Goal: Find specific fact: Find specific fact

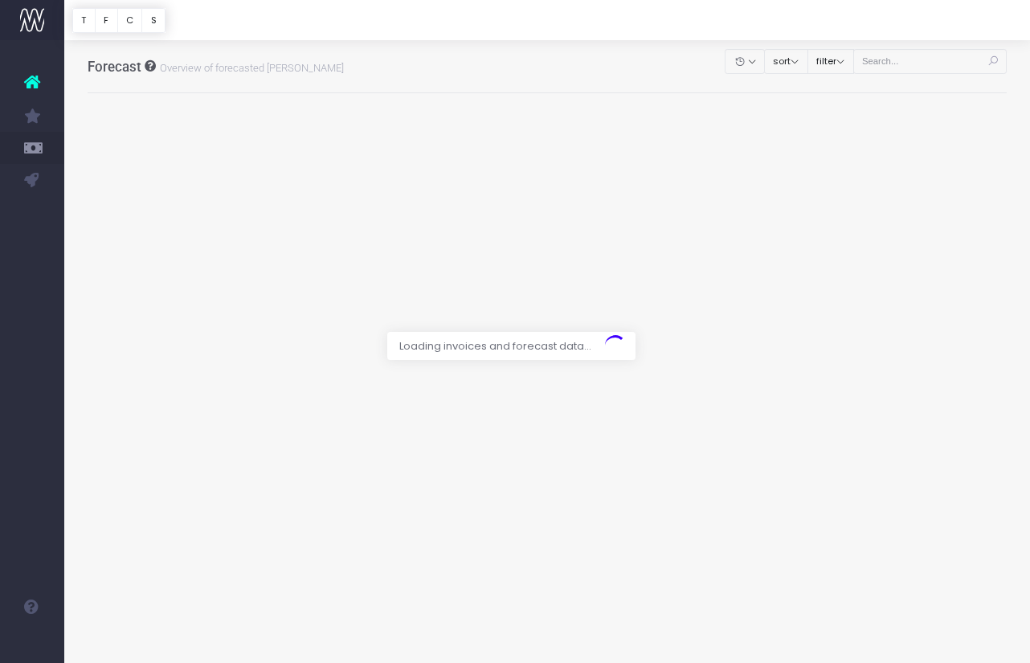
click at [927, 62] on div at bounding box center [515, 331] width 1030 height 663
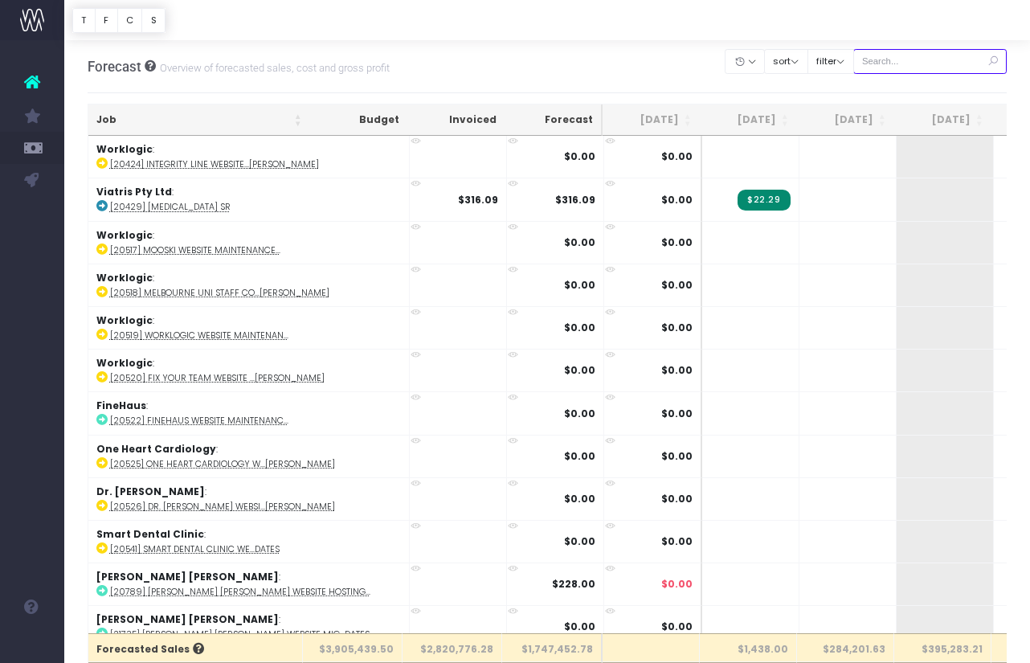
click at [918, 61] on input "text" at bounding box center [930, 61] width 154 height 25
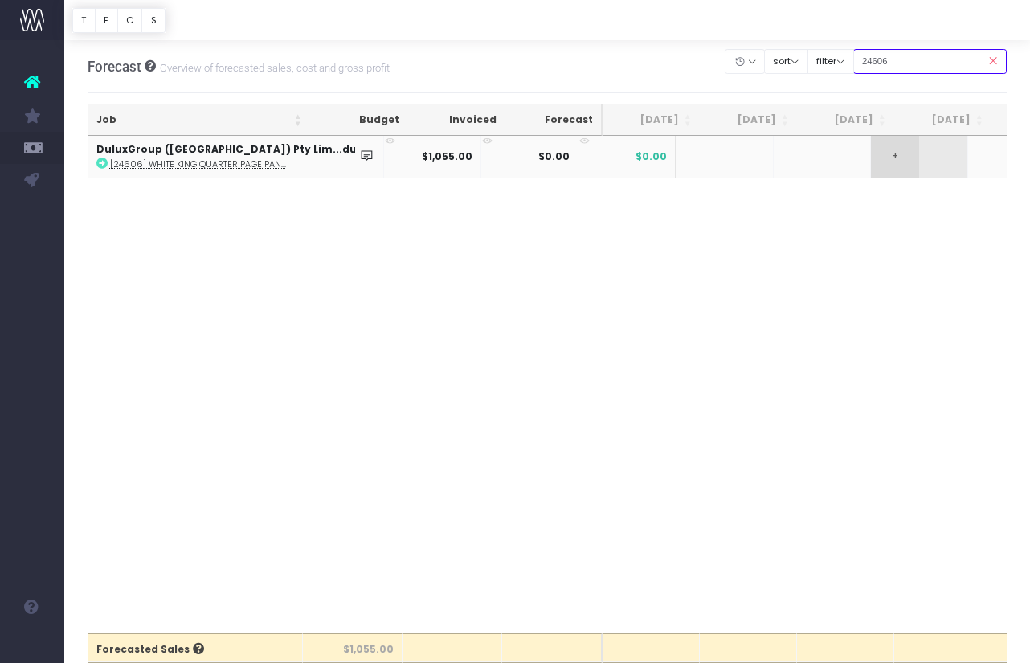
type input "24606"
click at [871, 155] on span "+" at bounding box center [895, 157] width 48 height 42
click at [871, 158] on span "+" at bounding box center [895, 157] width 48 height 42
click at [993, 63] on icon at bounding box center [992, 61] width 28 height 33
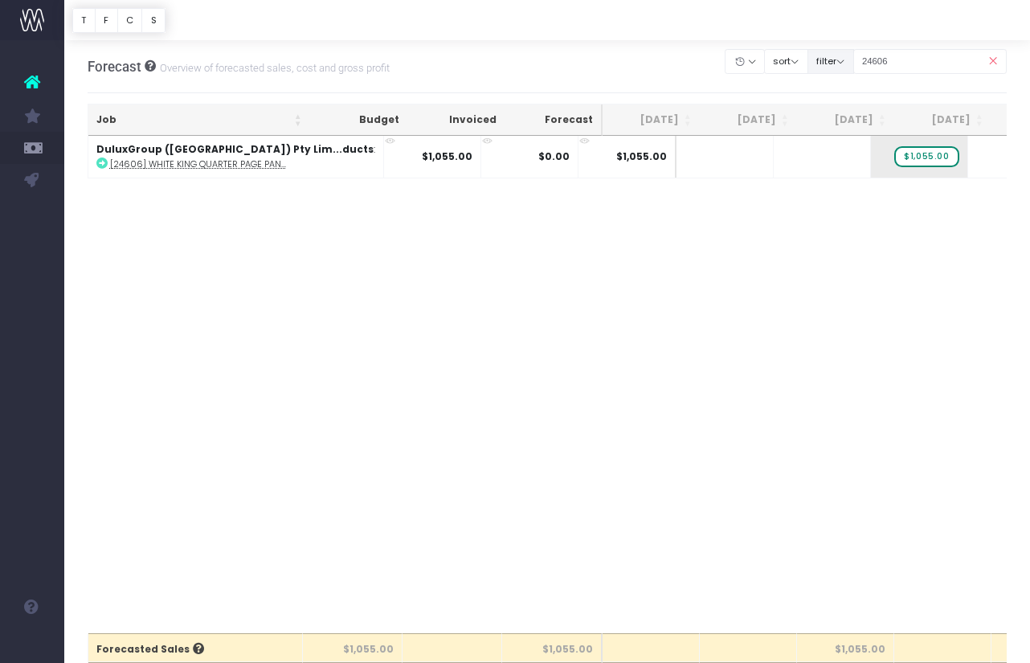
click at [854, 56] on button "filter" at bounding box center [830, 61] width 47 height 25
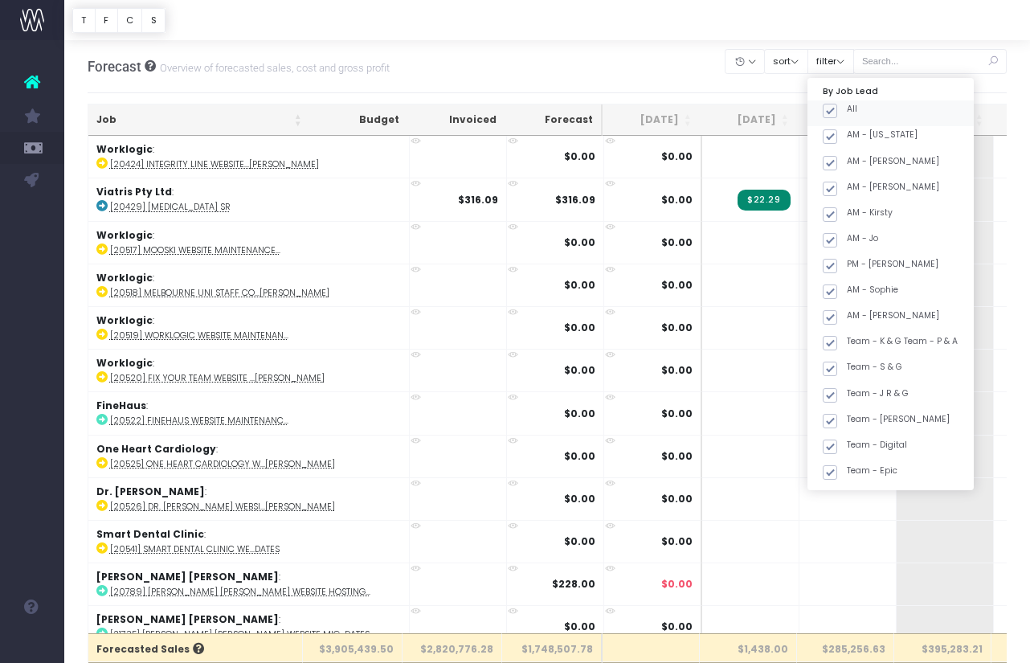
click at [837, 105] on span at bounding box center [830, 111] width 14 height 14
click at [847, 105] on input "All" at bounding box center [852, 108] width 10 height 10
checkbox input "false"
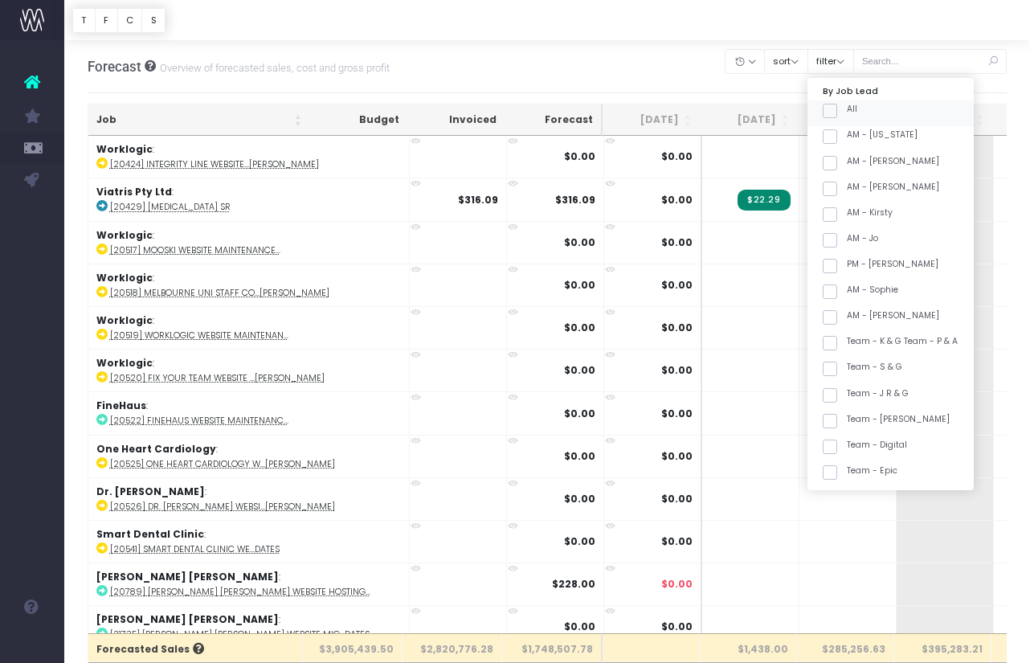
checkbox input "false"
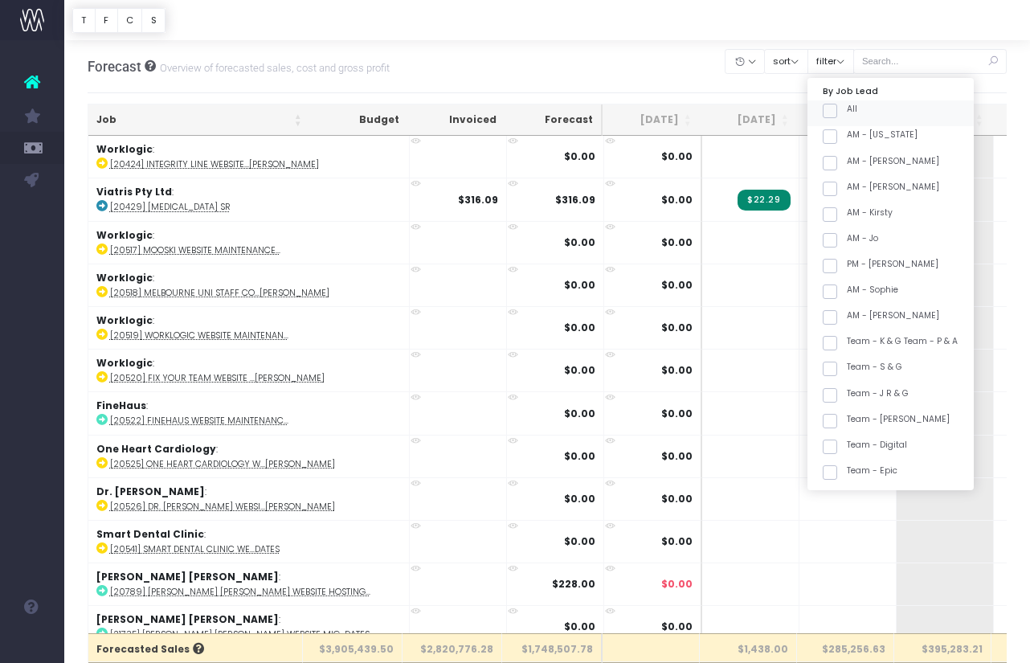
checkbox input "false"
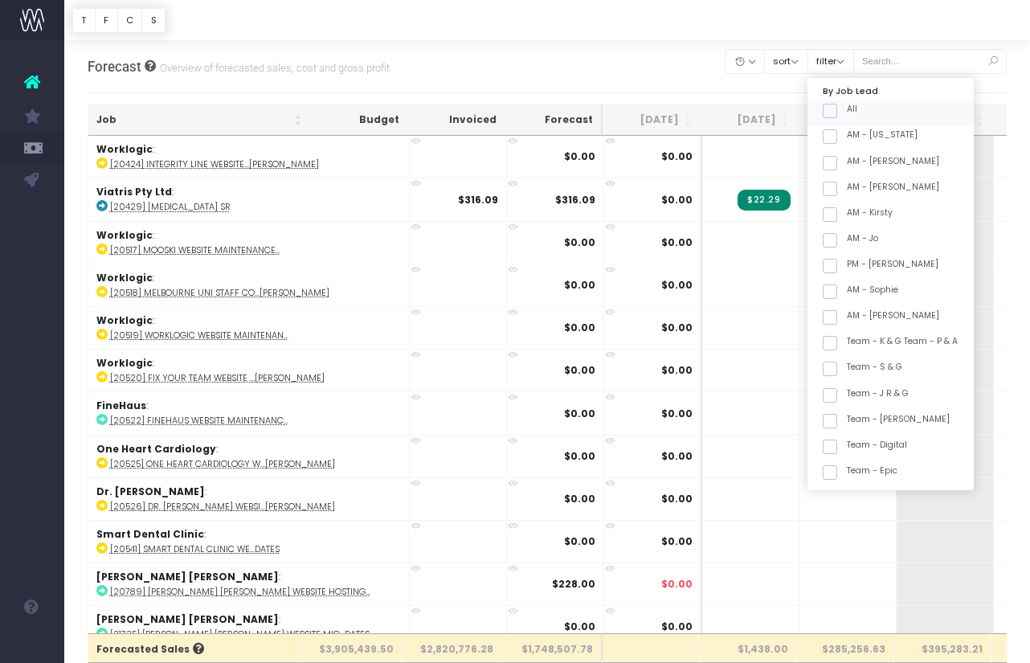
checkbox input "false"
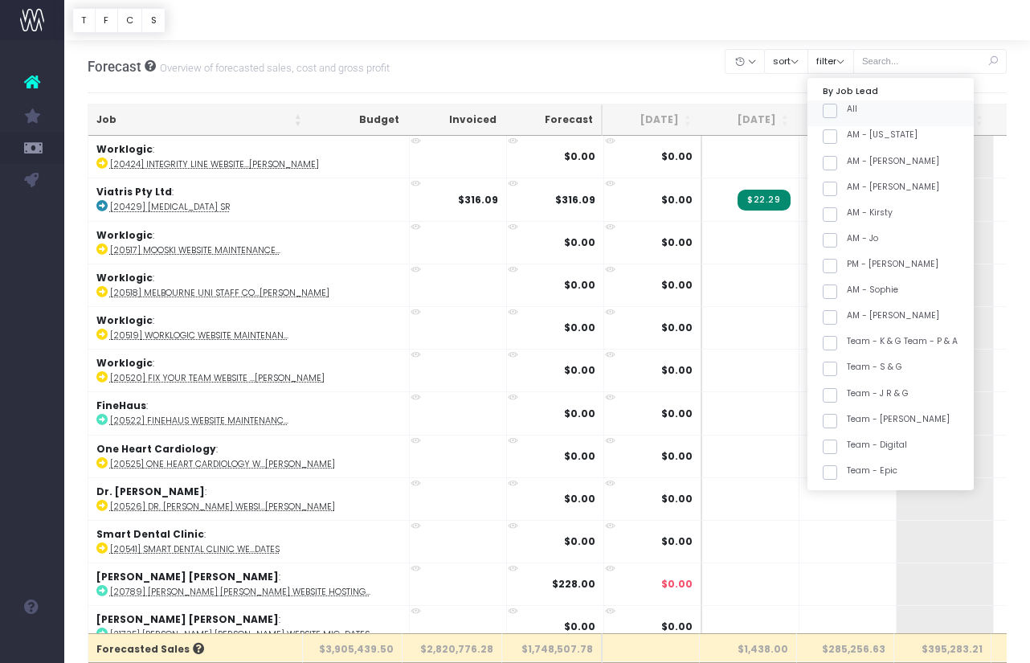
checkbox input "false"
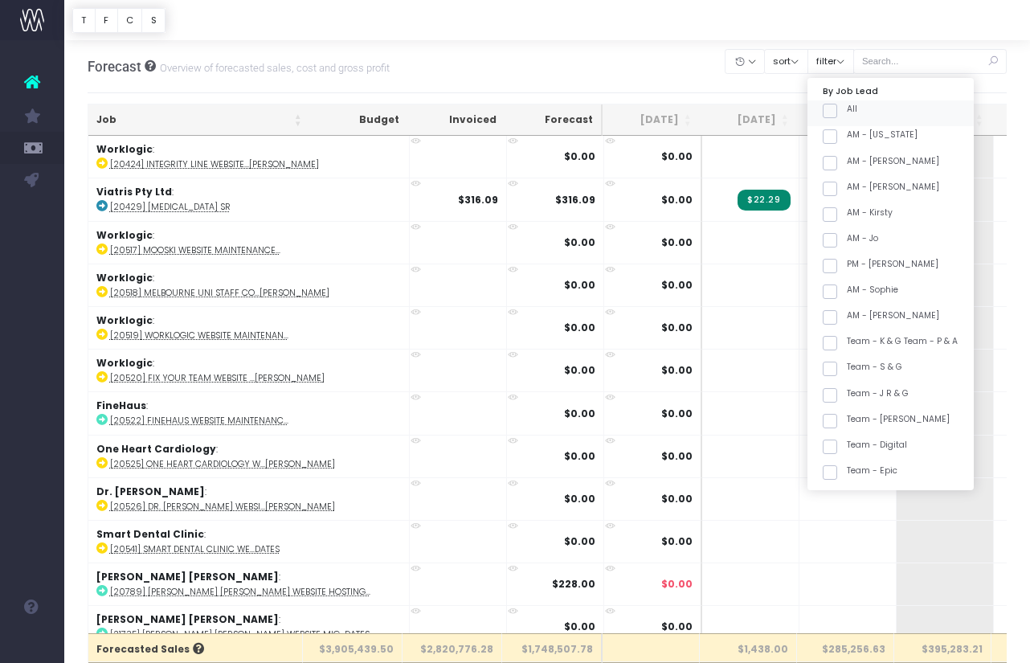
checkbox input "false"
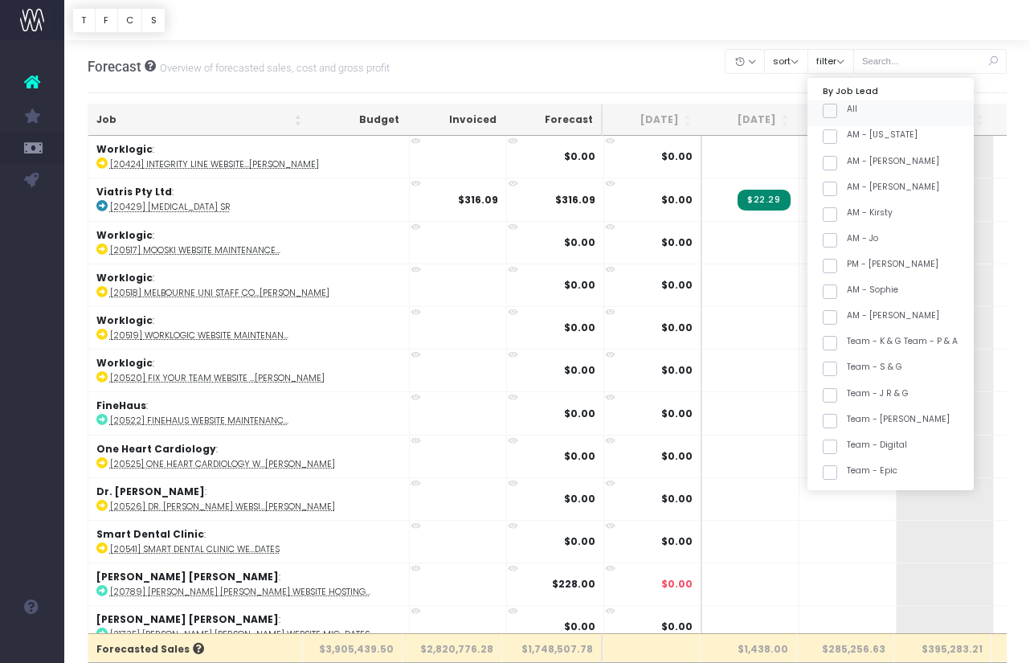
checkbox input "false"
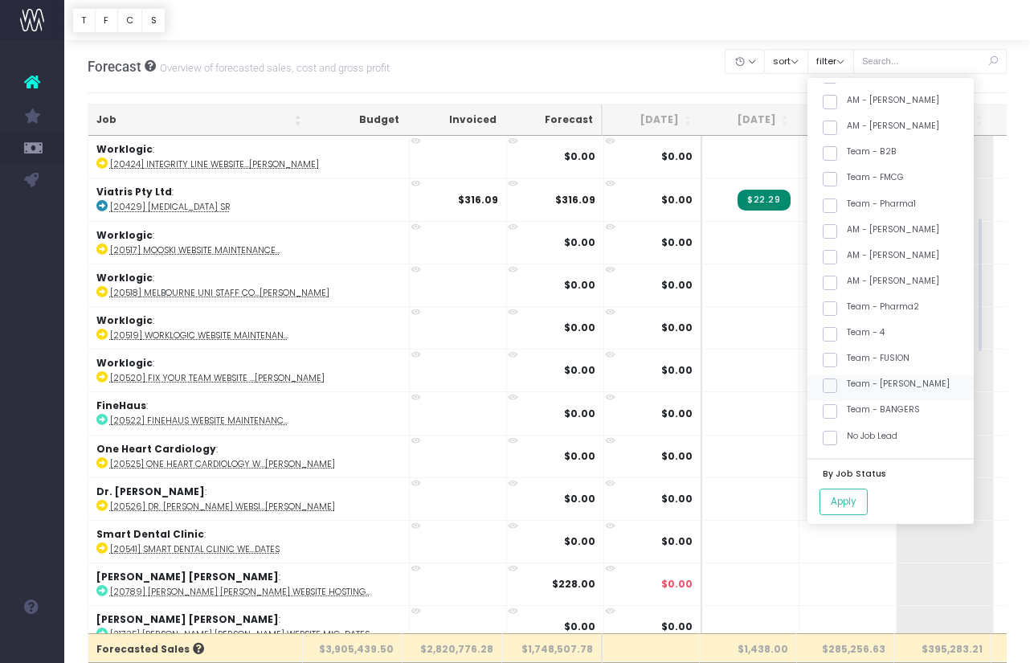
scroll to position [422, 0]
click at [837, 412] on span at bounding box center [830, 411] width 14 height 14
click at [851, 412] on input "Team - BANGERS" at bounding box center [852, 408] width 10 height 10
checkbox input "true"
click at [868, 500] on button "Apply" at bounding box center [843, 501] width 48 height 27
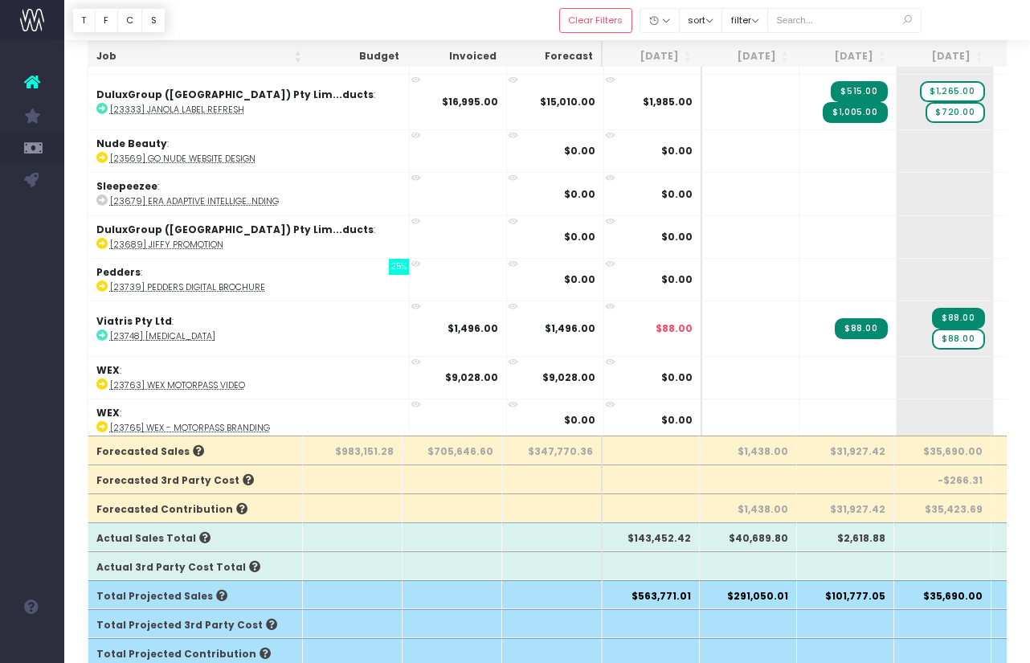
scroll to position [0, 0]
